Goal: Book appointment/travel/reservation

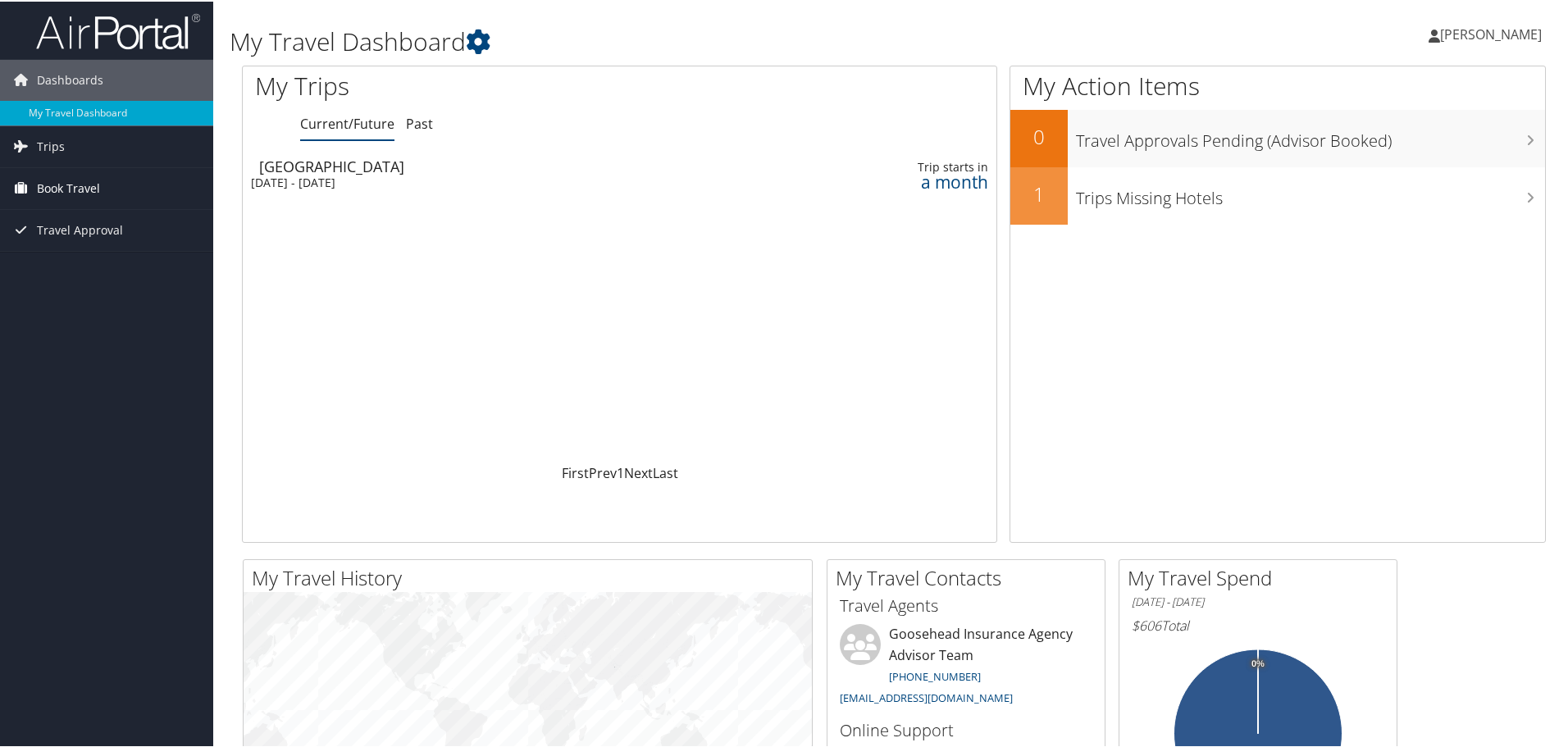
click at [132, 184] on link "Book Travel" at bounding box center [106, 187] width 213 height 41
click at [104, 278] on link "Book/Manage Online Trips" at bounding box center [106, 269] width 213 height 25
